Goal: Find specific page/section: Find specific page/section

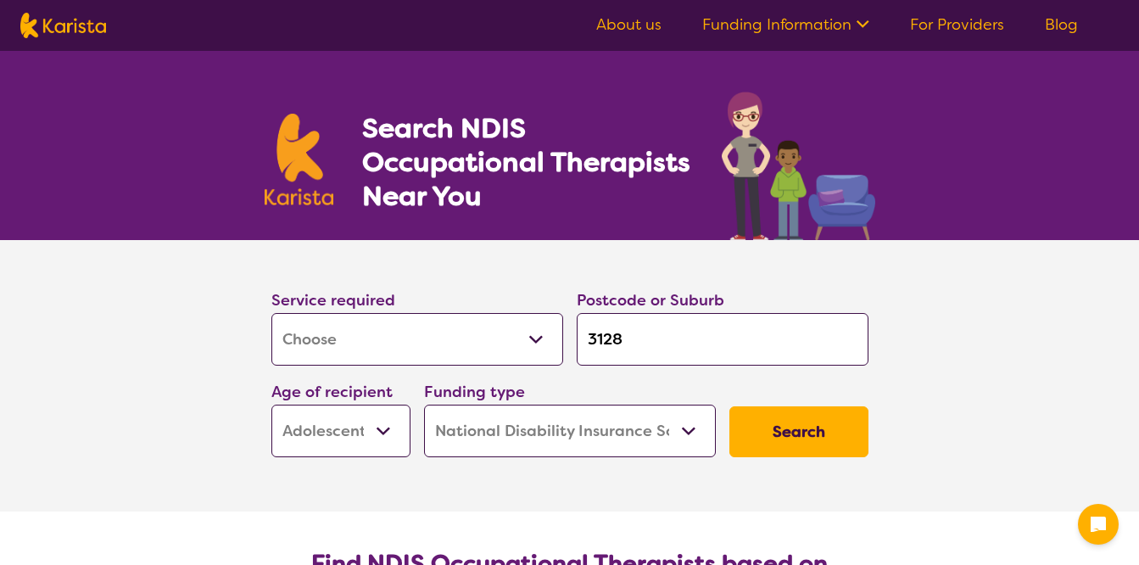
select select "[MEDICAL_DATA]"
select select "AS"
select select "NDIS"
select select "[MEDICAL_DATA]"
select select "AS"
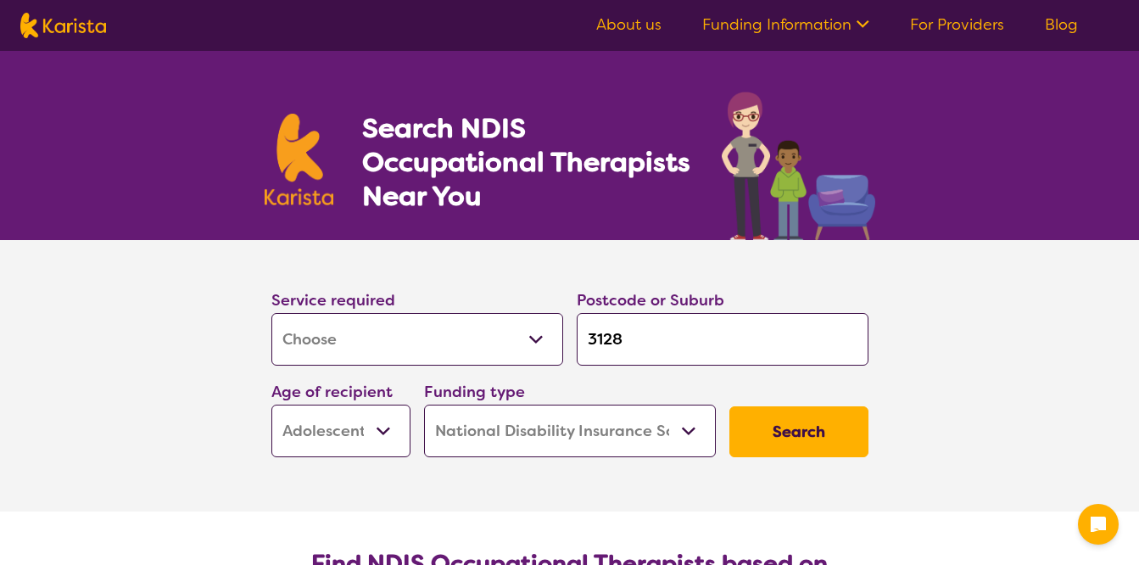
select select "NDIS"
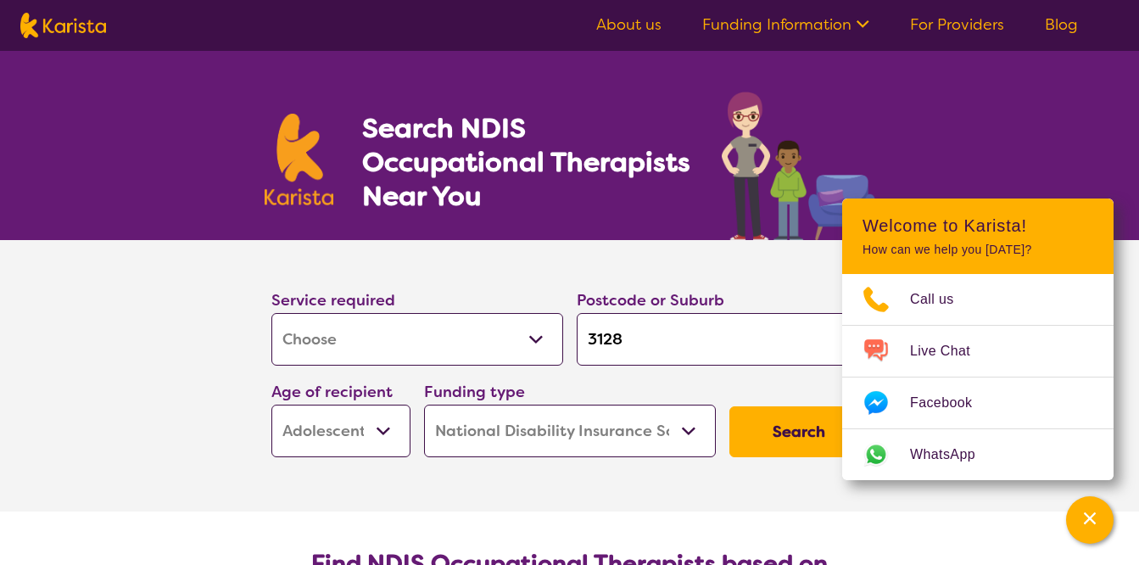
click at [618, 181] on h1 "Search NDIS Occupational Therapists Near You" at bounding box center [527, 162] width 330 height 102
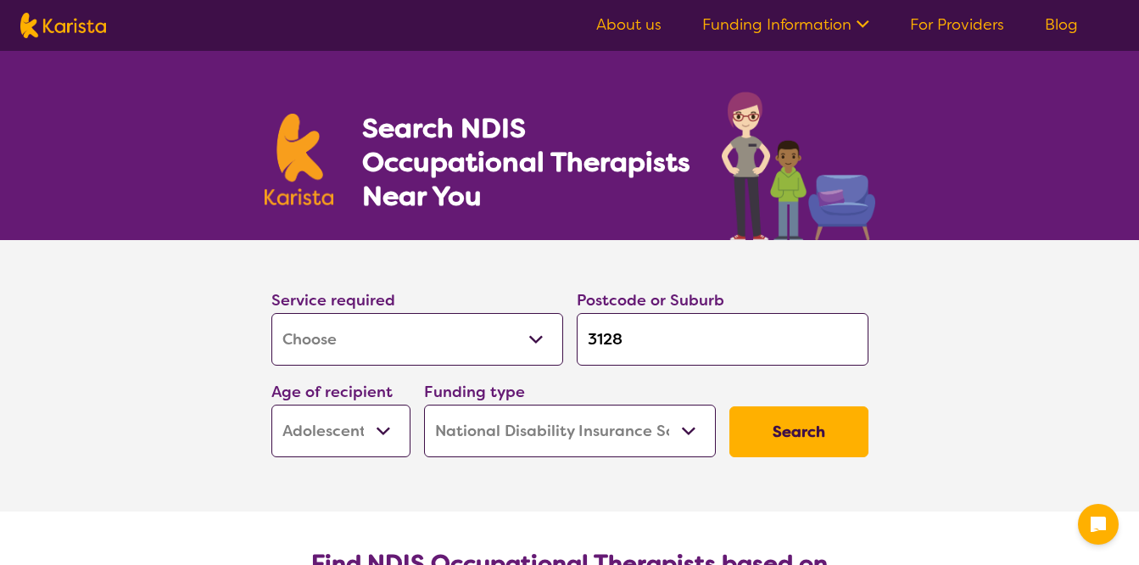
select select "[MEDICAL_DATA]"
select select "AS"
select select "NDIS"
select select "[MEDICAL_DATA]"
select select "AS"
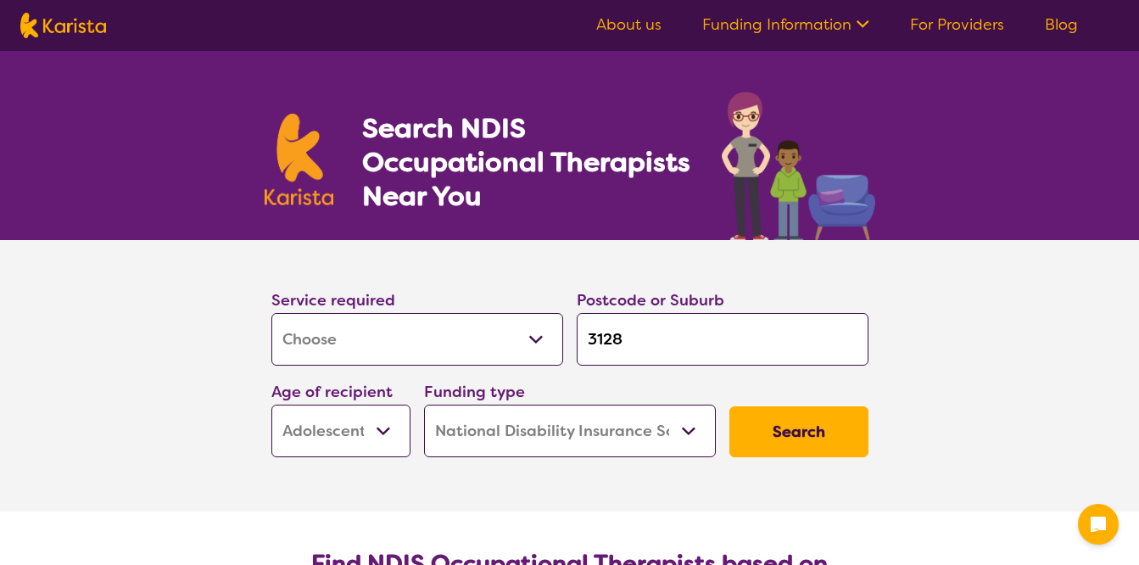
select select "NDIS"
